Goal: Task Accomplishment & Management: Manage account settings

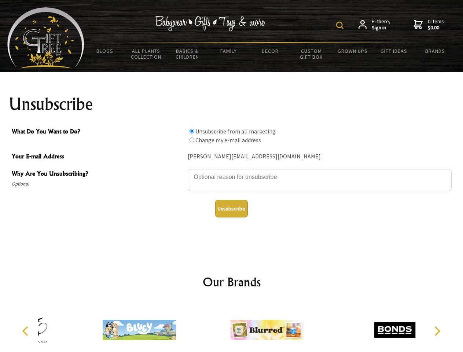
click at [341, 25] on img at bounding box center [339, 25] width 7 height 7
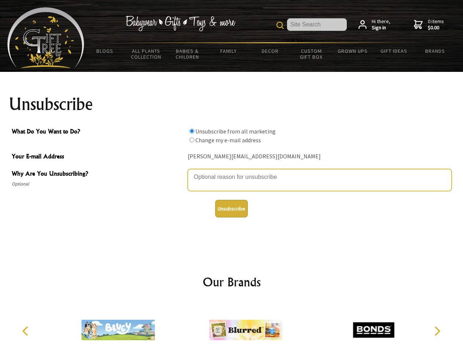
click at [232, 172] on textarea "Why Are You Unsubscribing?" at bounding box center [320, 180] width 264 height 22
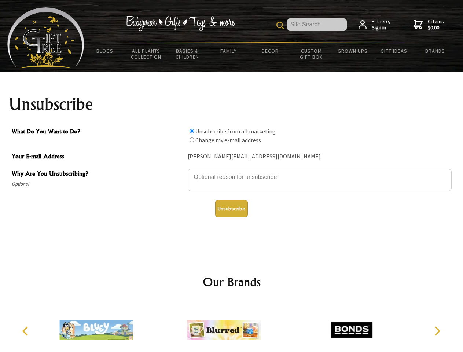
click at [192, 131] on input "What Do You Want to Do?" at bounding box center [192, 131] width 5 height 5
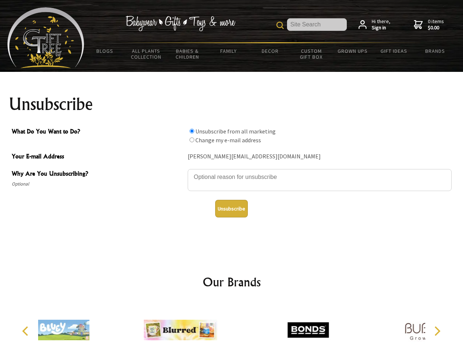
click at [192, 140] on input "What Do You Want to Do?" at bounding box center [192, 139] width 5 height 5
radio input "true"
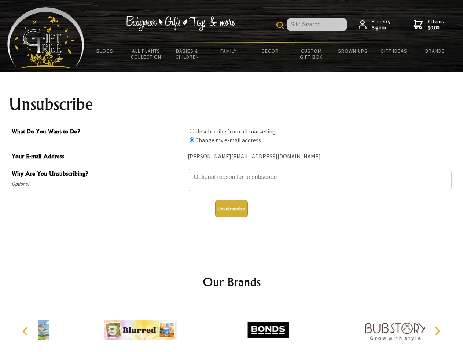
click at [231, 209] on button "Unsubscribe" at bounding box center [231, 209] width 33 height 18
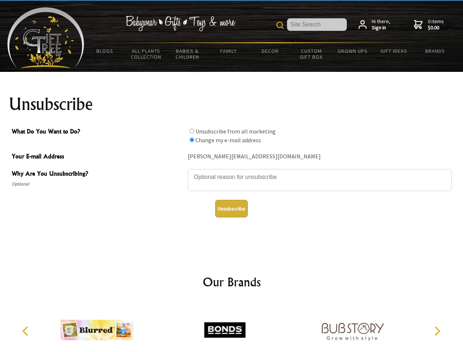
click at [26, 331] on icon "Previous" at bounding box center [26, 331] width 10 height 10
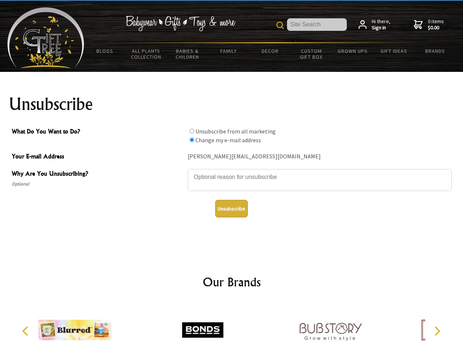
click at [437, 331] on icon "Next" at bounding box center [437, 331] width 10 height 10
